Goal: Task Accomplishment & Management: Use online tool/utility

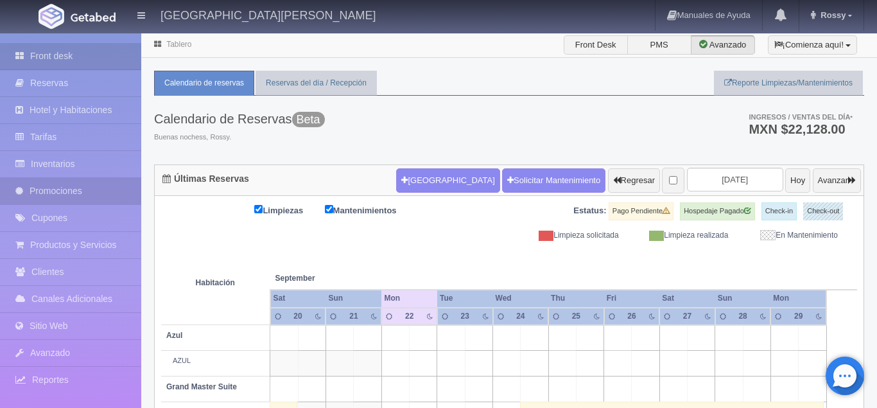
click at [69, 203] on link "Promociones" at bounding box center [70, 191] width 141 height 26
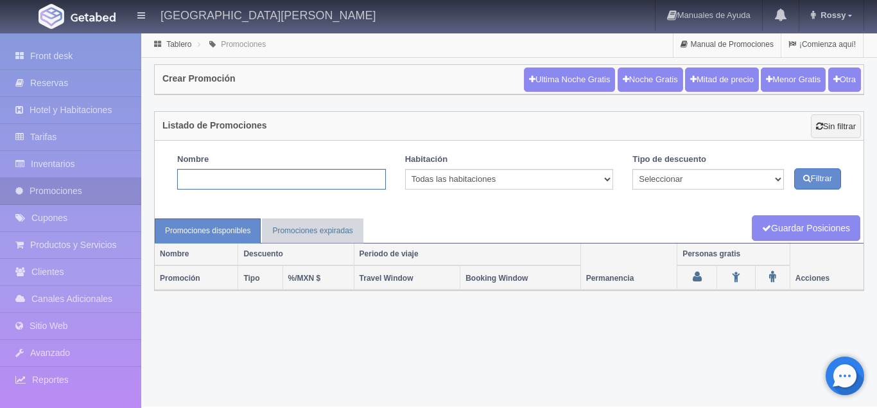
click at [319, 186] on input "text" at bounding box center [281, 179] width 209 height 21
type input "T"
type input "D"
type input "Descuento Flash"
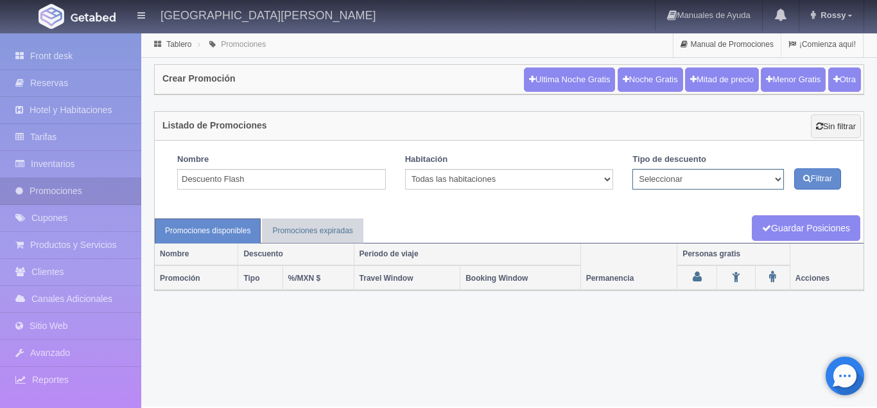
click at [632, 169] on select "Seleccionar Noche gratis Última Noche General" at bounding box center [707, 179] width 151 height 21
select select "General"
click option "General" at bounding box center [0, 0] width 0 height 0
click at [325, 227] on link "Promociones expiradas" at bounding box center [312, 230] width 101 height 25
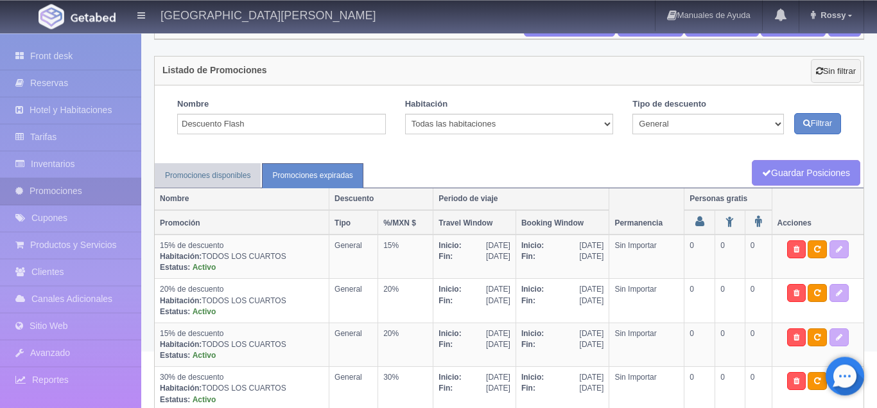
scroll to position [53, 0]
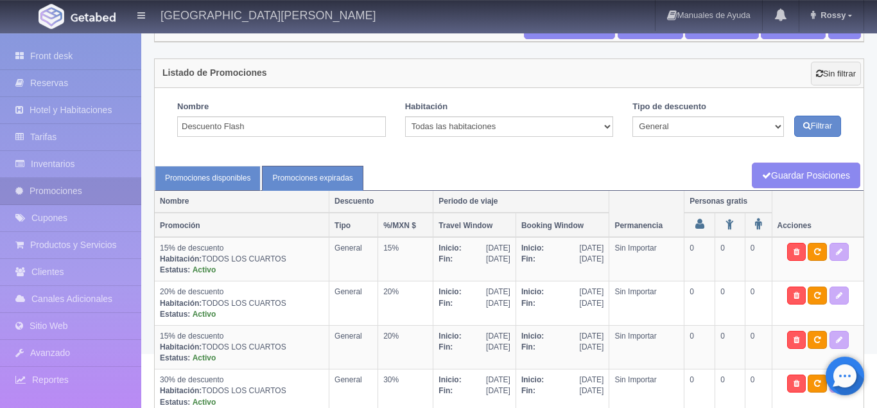
click at [207, 183] on link "Promociones disponibles" at bounding box center [208, 178] width 106 height 25
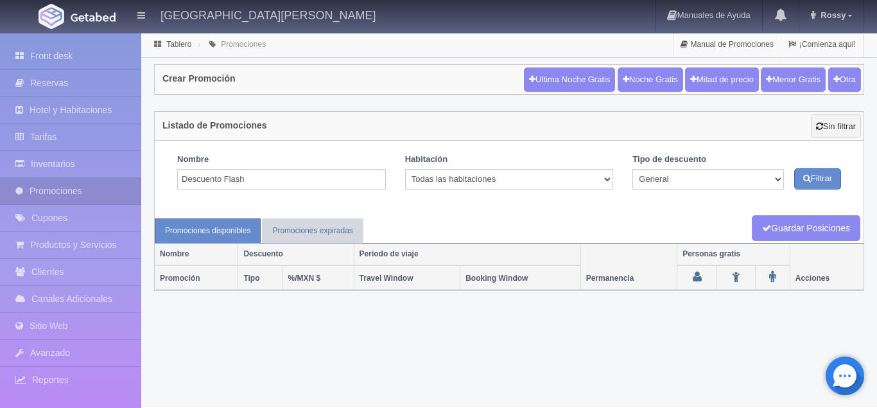
click at [192, 280] on th "Promoción" at bounding box center [196, 277] width 83 height 24
click at [840, 83] on button "Otra" at bounding box center [844, 79] width 33 height 24
checkbox input "true"
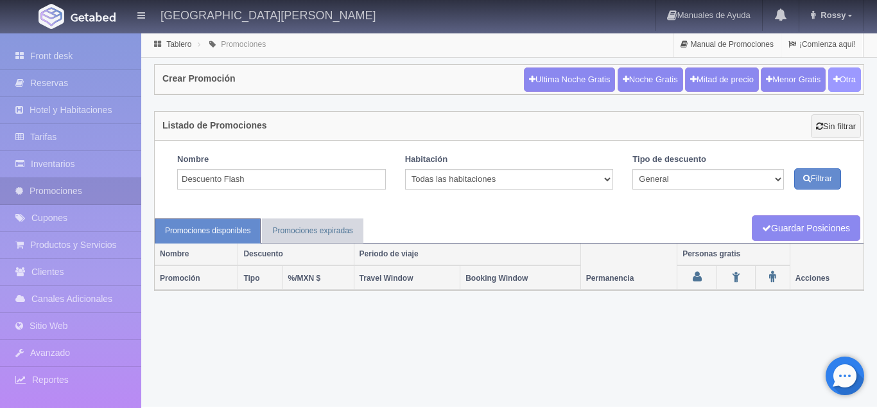
checkbox input "true"
type input "20"
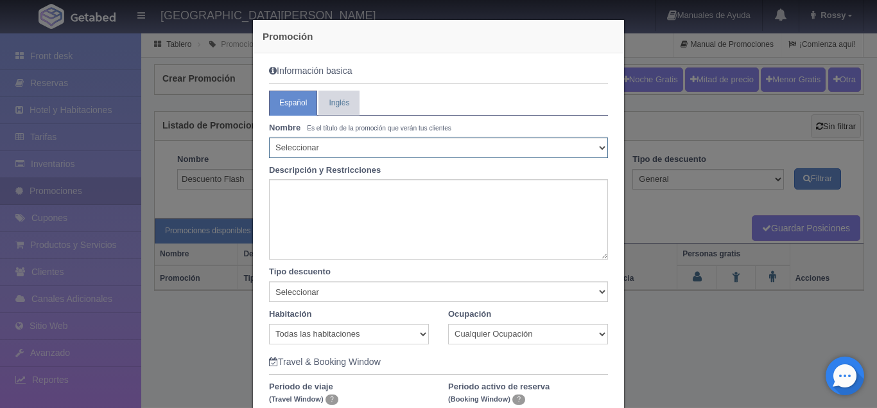
click at [269, 137] on select "Seleccionar 10% de descuento 15% de descuento 15% de descuento y 2 menores grat…" at bounding box center [438, 147] width 339 height 21
select select "20% de descuento"
click option "20% de descuento" at bounding box center [0, 0] width 0 height 0
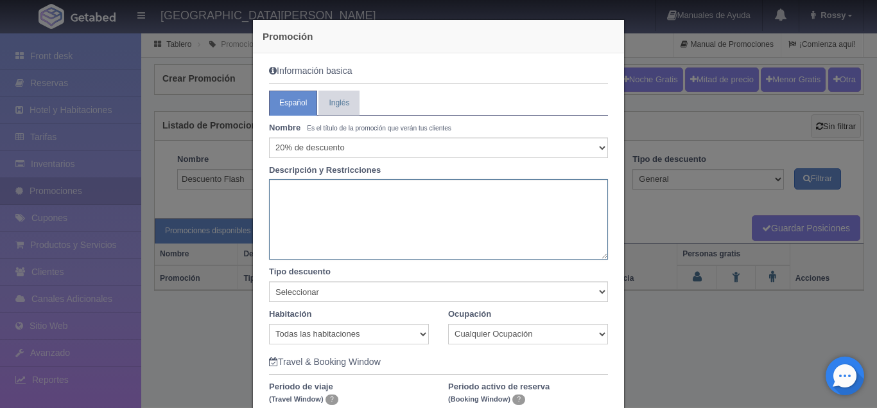
click at [346, 196] on textarea at bounding box center [438, 219] width 339 height 80
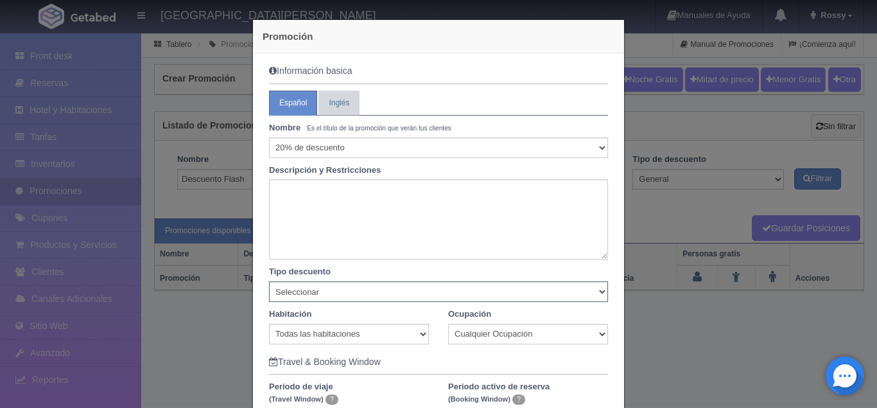
click at [269, 281] on select "Seleccionar Noche gratis Última Noche General" at bounding box center [438, 291] width 339 height 21
select select "General"
click option "General" at bounding box center [0, 0] width 0 height 0
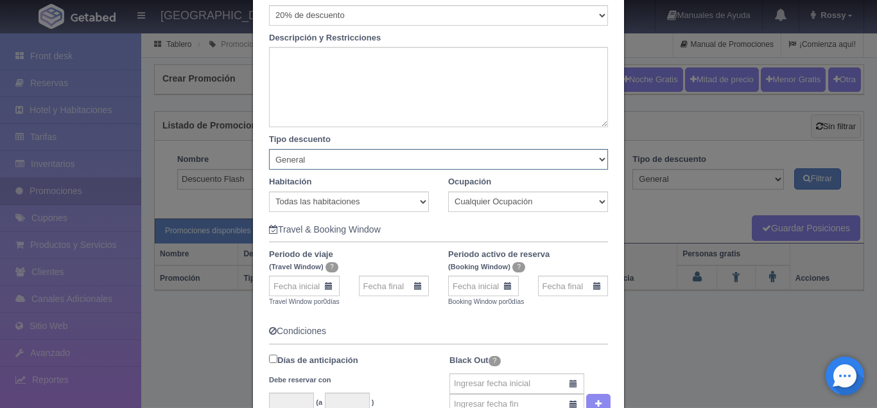
scroll to position [141, 0]
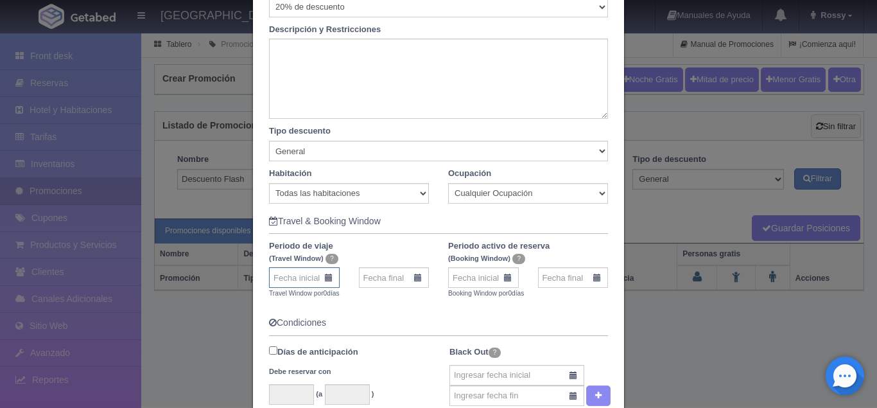
click at [329, 277] on input "text" at bounding box center [304, 277] width 71 height 21
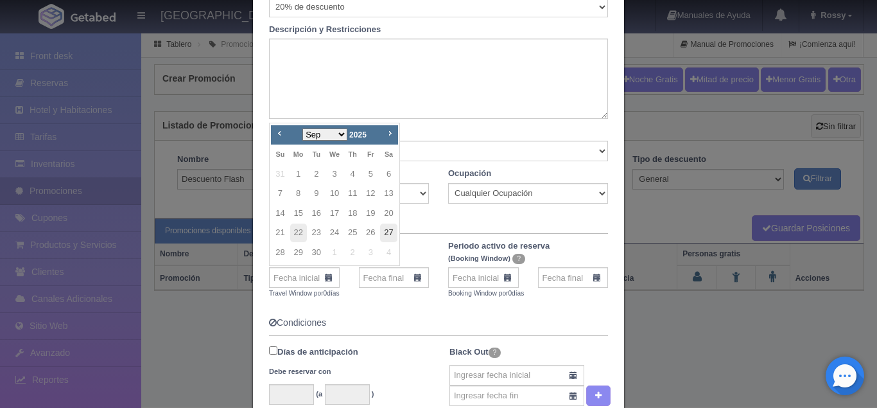
click at [382, 234] on link "27" at bounding box center [388, 232] width 17 height 19
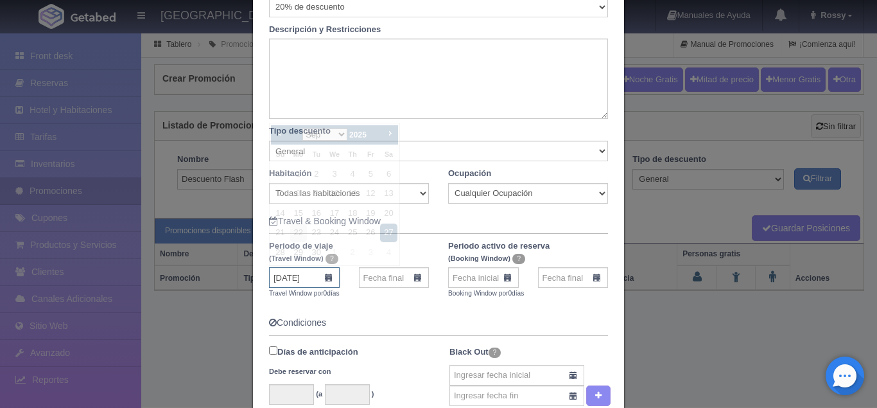
click at [326, 276] on input "27-09-2025" at bounding box center [304, 277] width 71 height 21
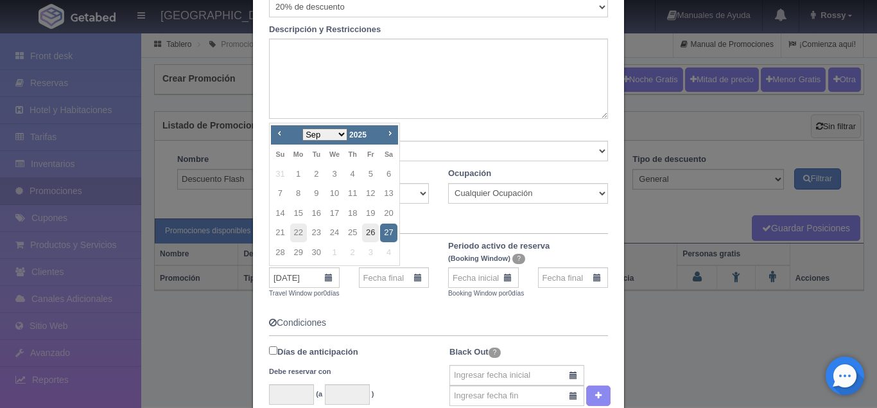
click at [370, 230] on link "26" at bounding box center [370, 232] width 17 height 19
type input "26-09-2025"
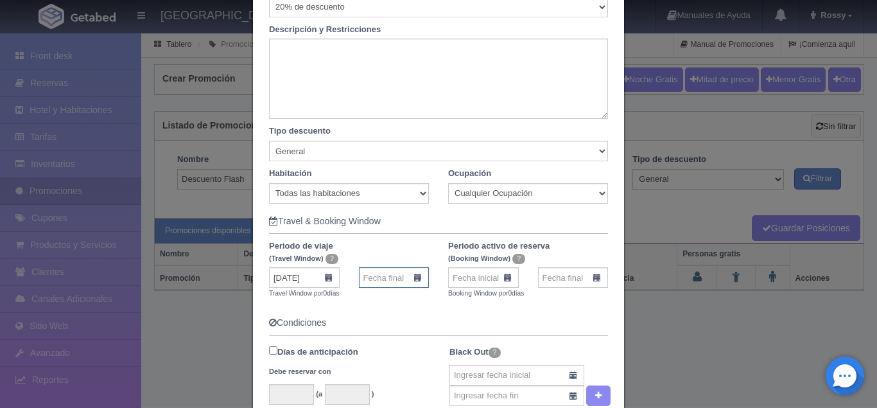
click at [419, 281] on input "text" at bounding box center [394, 277] width 71 height 21
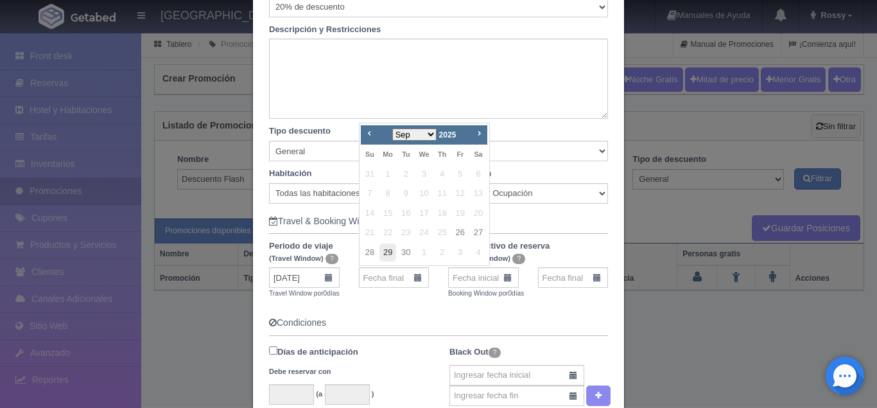
click at [385, 254] on link "29" at bounding box center [387, 252] width 17 height 19
type input "29-09-2025"
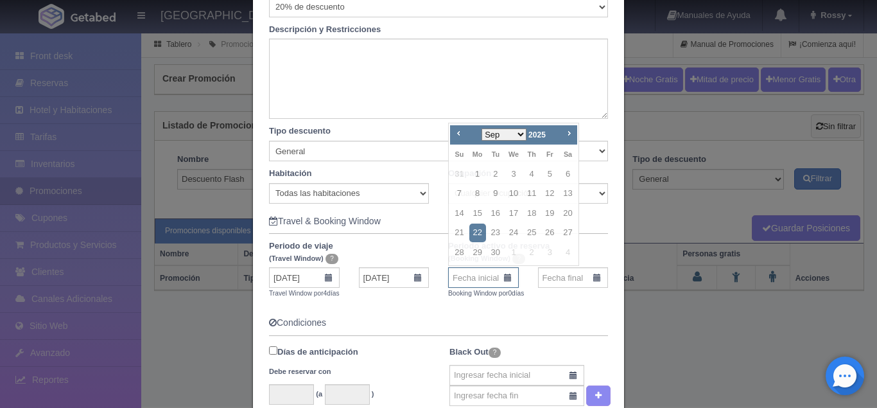
click at [506, 275] on input "text" at bounding box center [483, 277] width 71 height 21
click at [478, 232] on link "22" at bounding box center [477, 232] width 17 height 19
type input "22-09-2025"
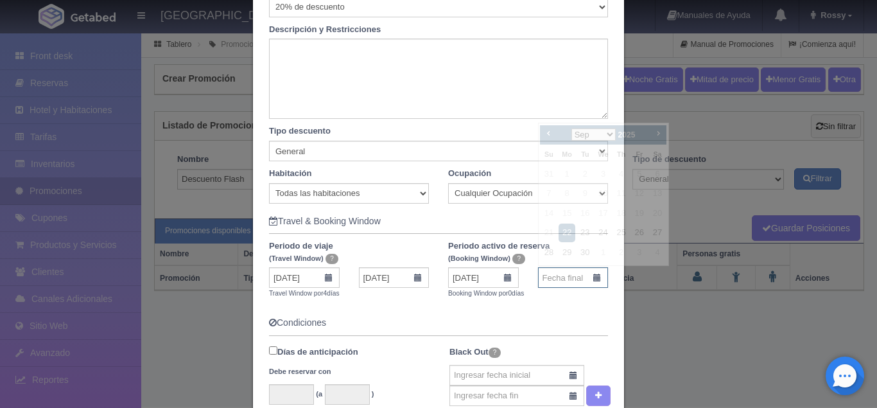
click at [593, 276] on input "text" at bounding box center [573, 277] width 71 height 21
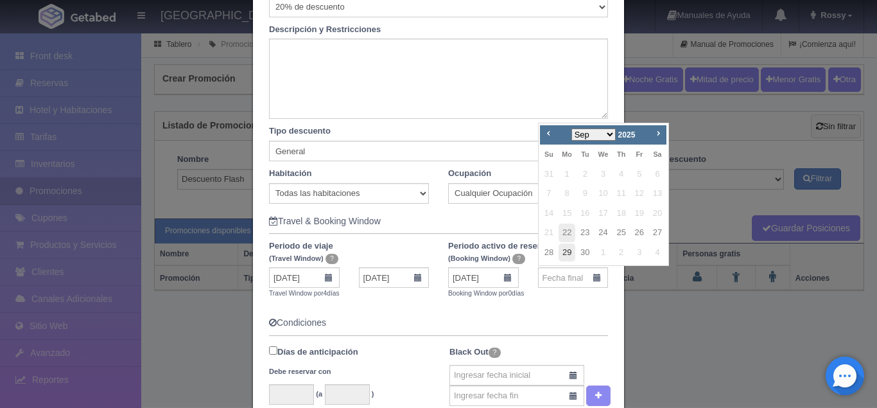
click at [568, 251] on link "29" at bounding box center [566, 252] width 17 height 19
type input "29-09-2025"
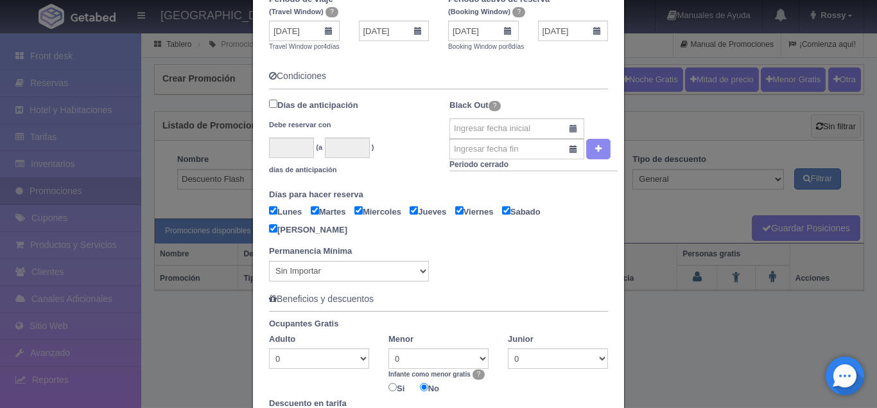
scroll to position [390, 0]
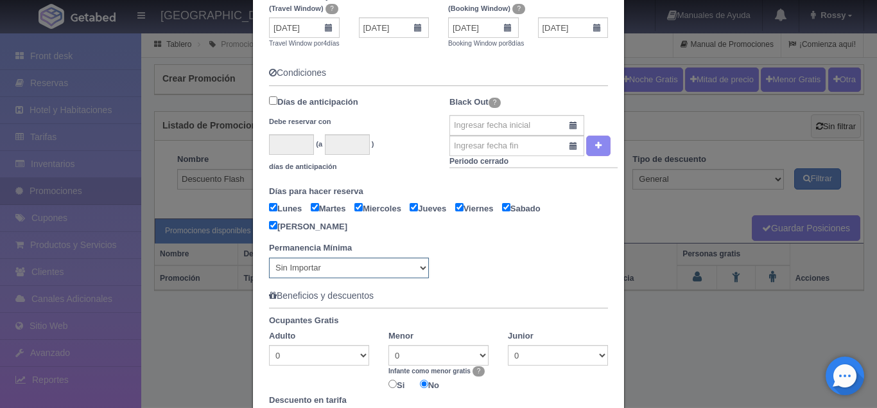
click at [269, 257] on select "Sin Importar 1 2 3 4 5 6 7 8 9 10 11 12 13 14 15 16 17 18 19 20 21 22 23 24 25 …" at bounding box center [349, 267] width 160 height 21
click at [392, 270] on select "Sin Importar 1 2 3 4 5 6 7 8 9 10 11 12 13 14 15 16 17 18 19 20 21 22 23 24 25 …" at bounding box center [349, 267] width 160 height 21
click at [269, 345] on select "0 1 2 3" at bounding box center [319, 355] width 100 height 21
click at [464, 286] on form "Información basica Español Inglés Nombre Es el título de la promoción que verán…" at bounding box center [438, 115] width 339 height 878
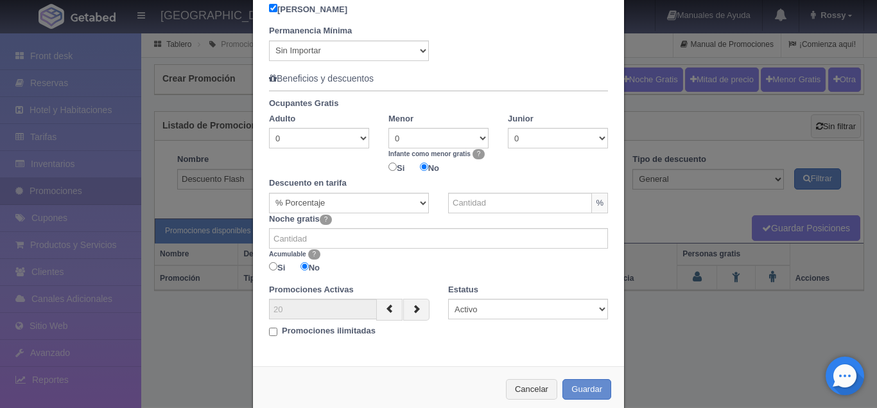
scroll to position [609, 0]
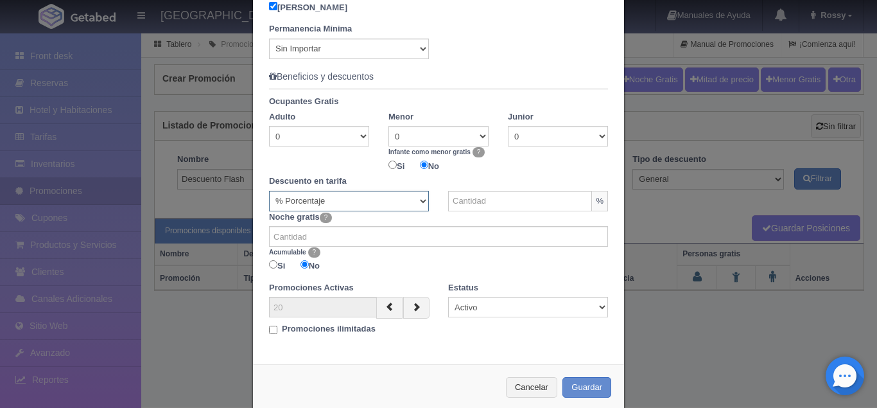
click at [269, 191] on select "% Porcentaje MXN $ Cantidad" at bounding box center [349, 201] width 160 height 21
click at [359, 202] on select "% Porcentaje MXN $ Cantidad" at bounding box center [349, 201] width 160 height 21
click at [540, 193] on input "text" at bounding box center [520, 201] width 144 height 21
type input "20"
click at [420, 231] on input "number" at bounding box center [438, 236] width 339 height 21
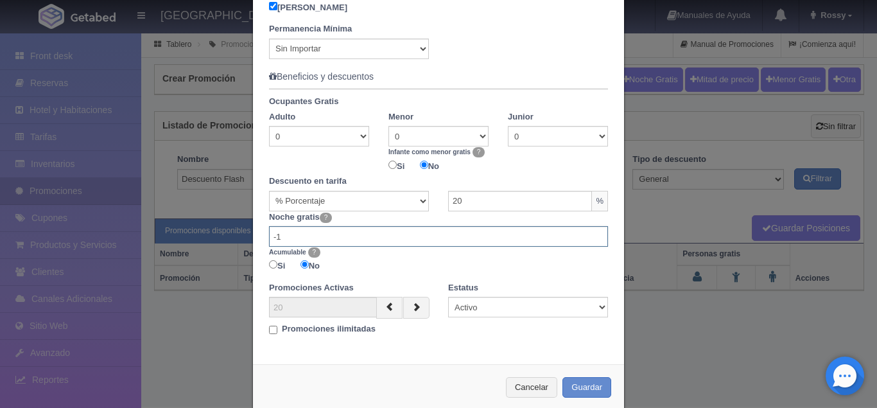
click at [597, 237] on input "-1" at bounding box center [438, 236] width 339 height 21
click at [597, 232] on input "0" at bounding box center [438, 236] width 339 height 21
click at [597, 232] on input "1" at bounding box center [438, 236] width 339 height 21
click at [598, 239] on input "0" at bounding box center [438, 236] width 339 height 21
type input "1"
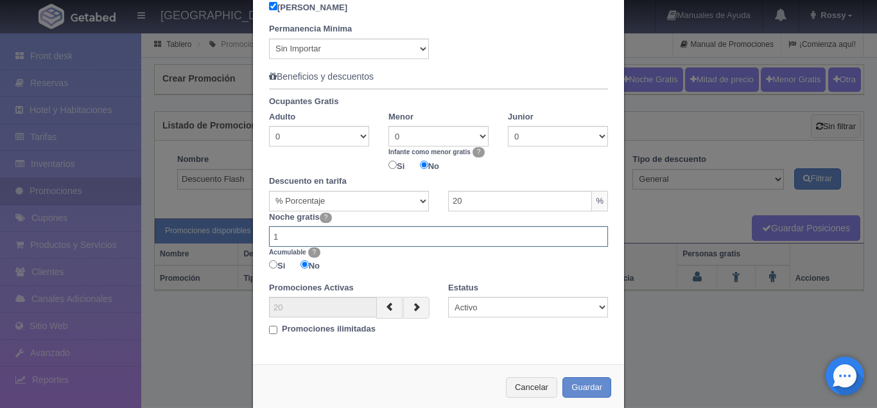
click at [601, 234] on input "1" at bounding box center [438, 236] width 339 height 21
click at [448, 297] on select "Activo Inactivo" at bounding box center [528, 307] width 160 height 21
click at [552, 304] on select "Activo Inactivo" at bounding box center [528, 307] width 160 height 21
click at [271, 325] on input "Promociones ilimitadas" at bounding box center [273, 329] width 8 height 8
checkbox input "true"
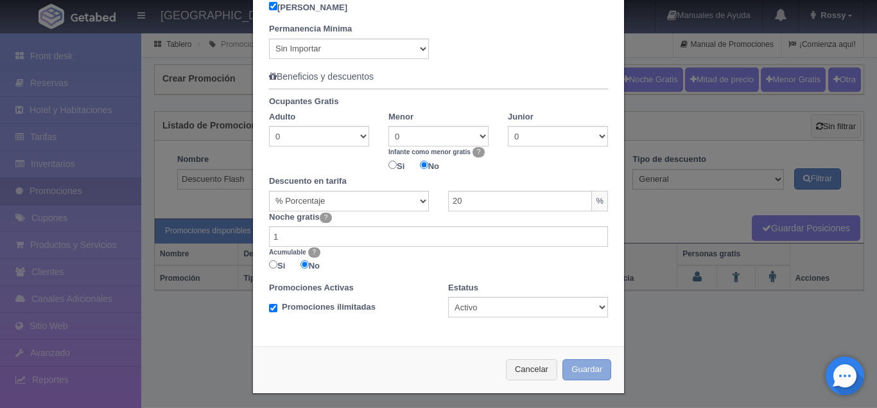
scroll to position [609, 0]
click at [587, 377] on button "Guardar" at bounding box center [586, 369] width 49 height 21
